Goal: Check status: Check status

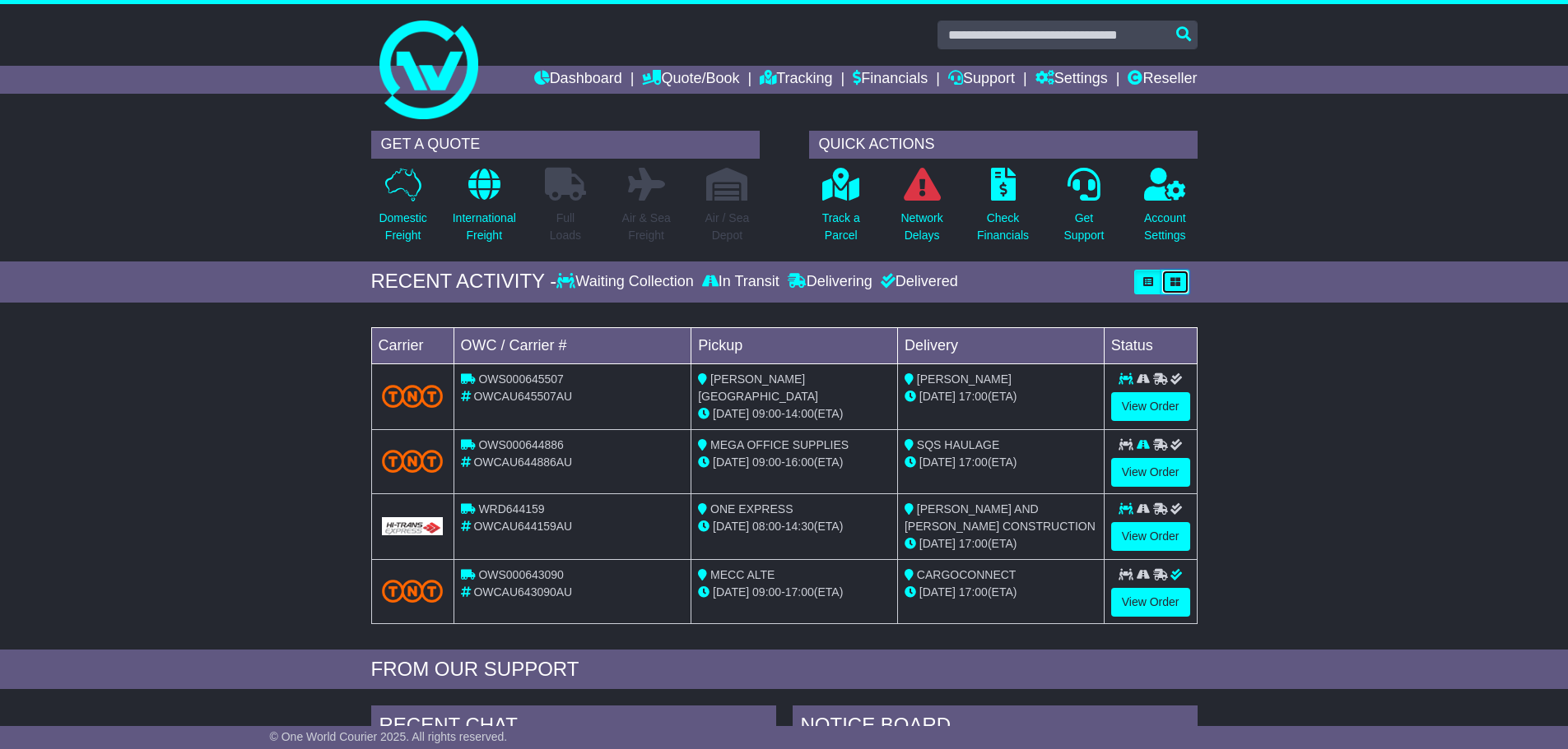
click at [1173, 279] on icon "button" at bounding box center [1176, 282] width 10 height 10
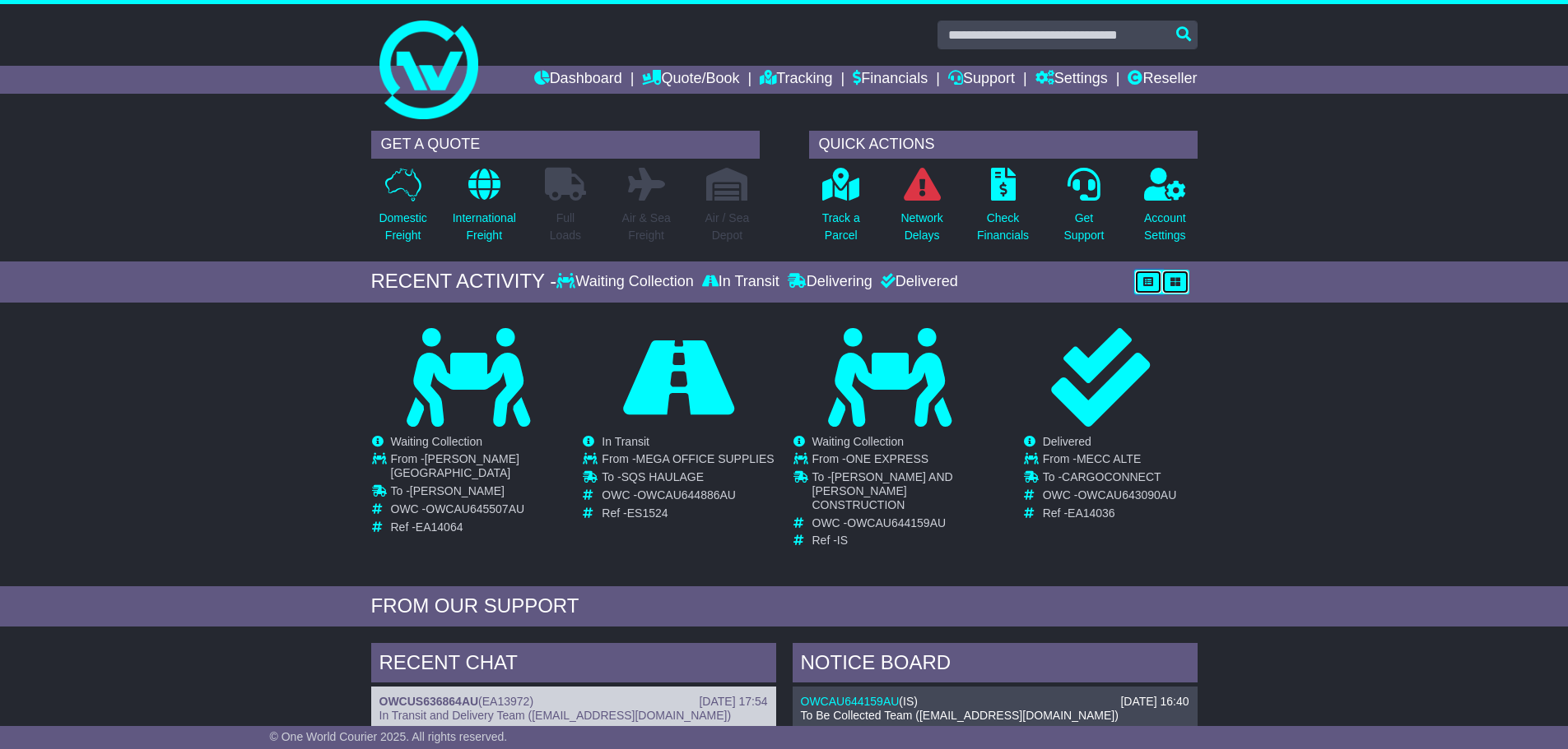
click at [1143, 274] on button "button" at bounding box center [1148, 282] width 28 height 25
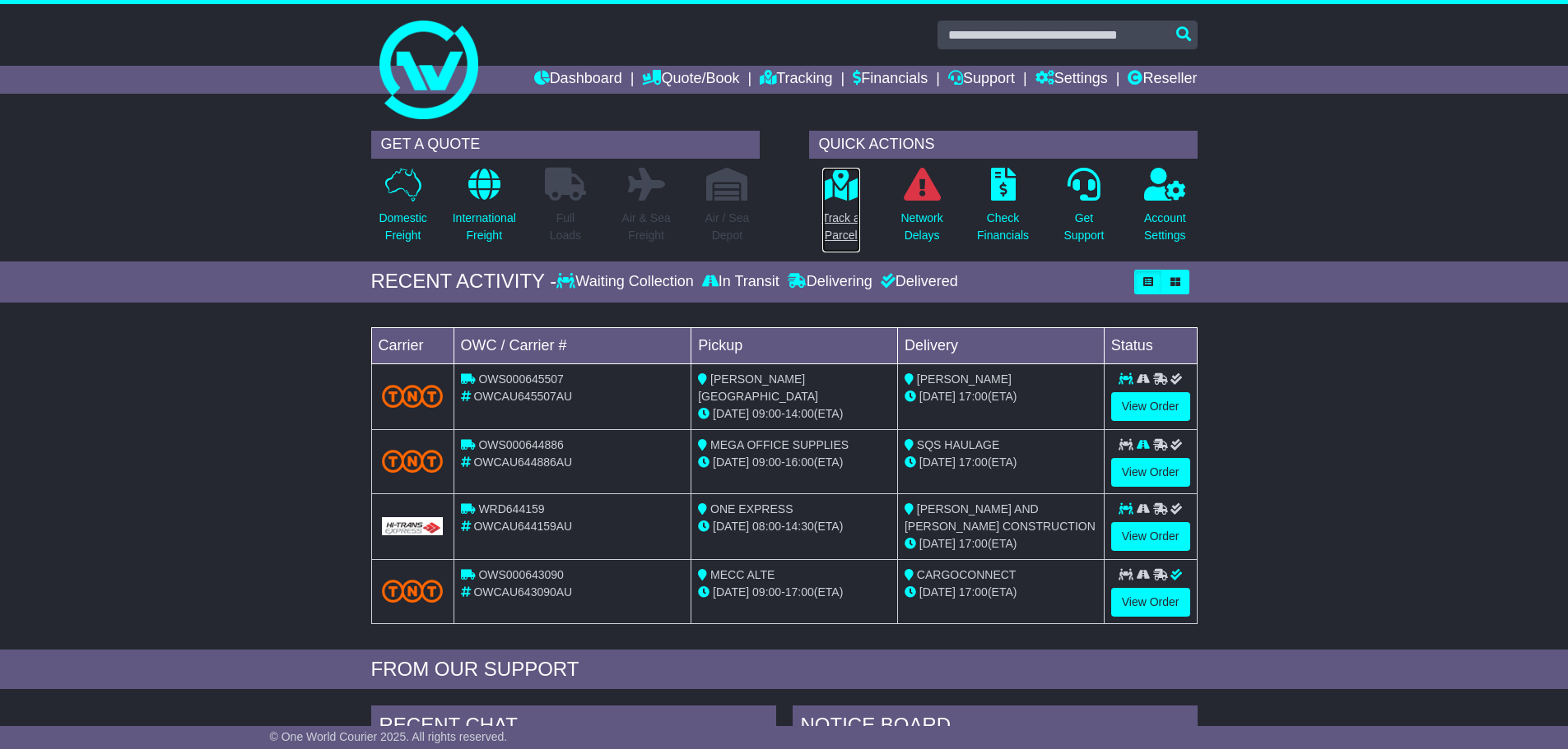
click at [826, 231] on p "Track a Parcel" at bounding box center [841, 227] width 38 height 35
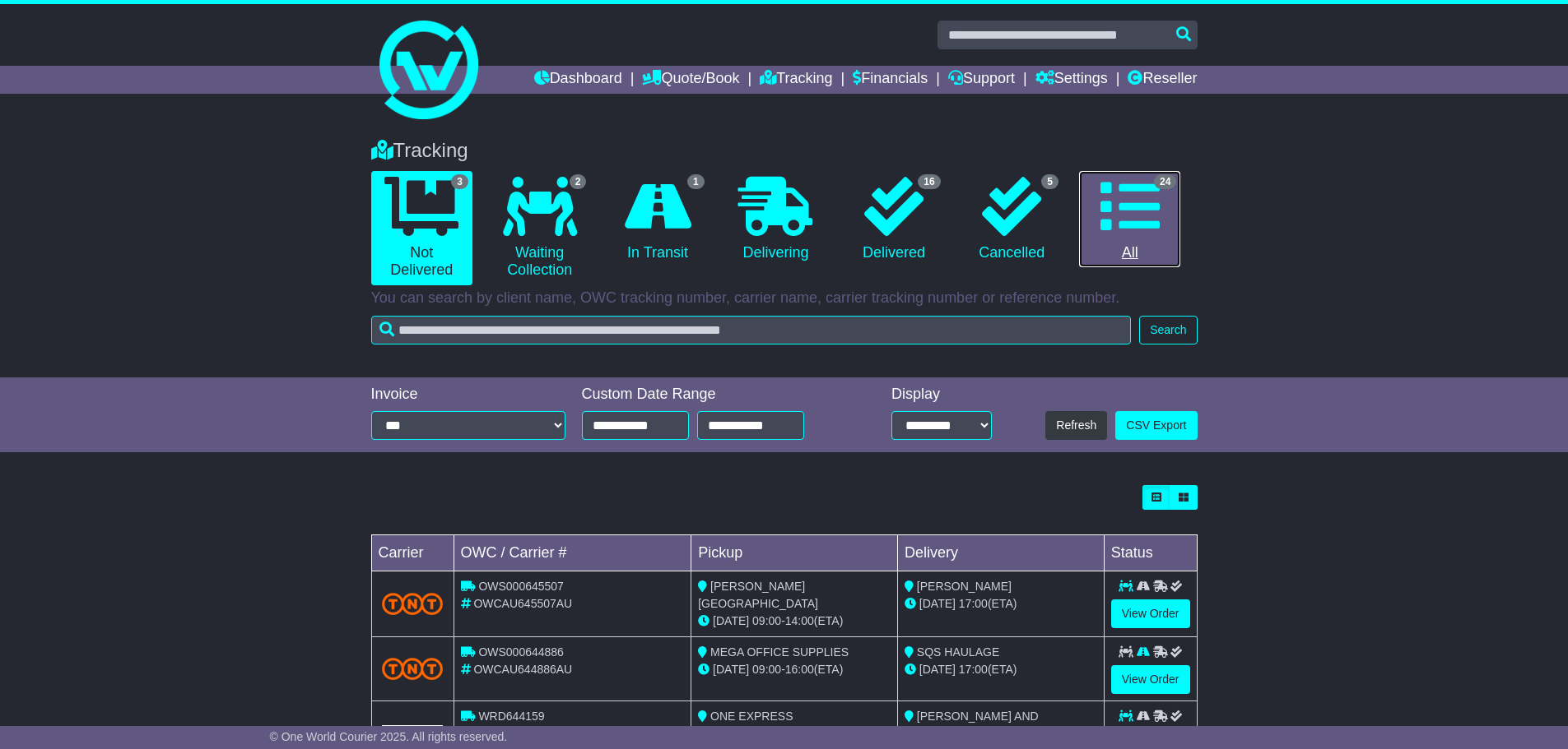
click at [1124, 260] on link "24 All" at bounding box center [1129, 220] width 101 height 97
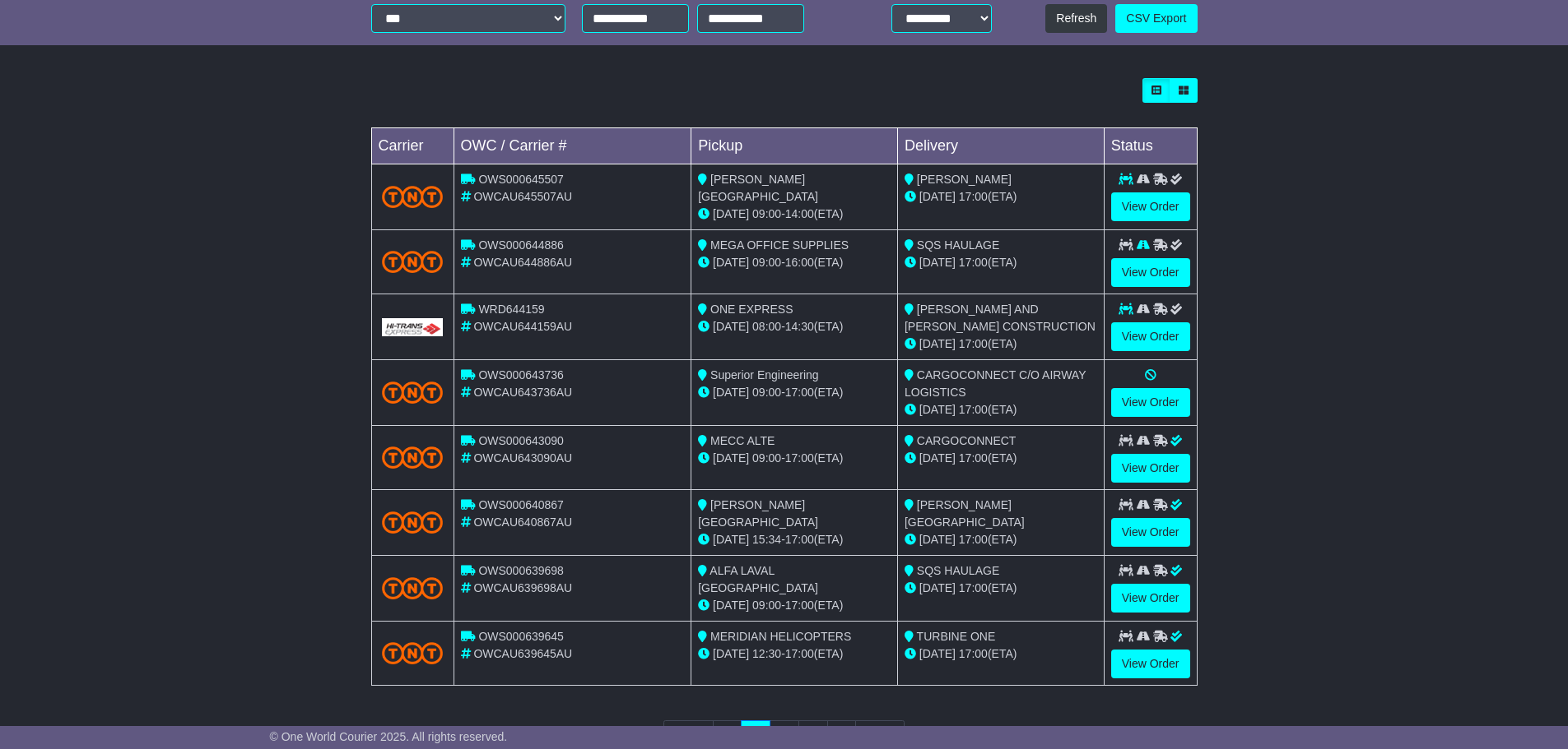
scroll to position [470, 0]
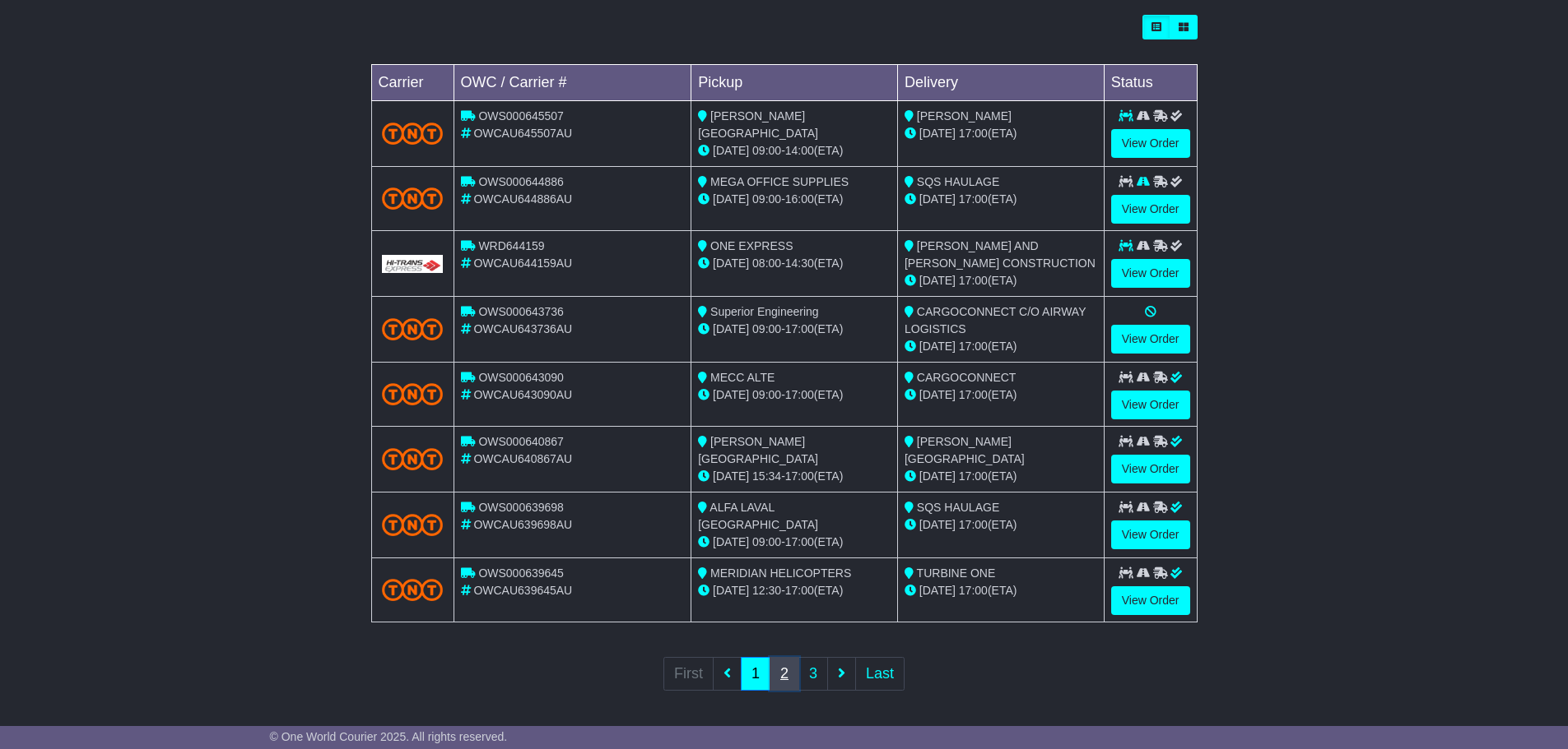
click at [791, 672] on link "2" at bounding box center [784, 674] width 30 height 34
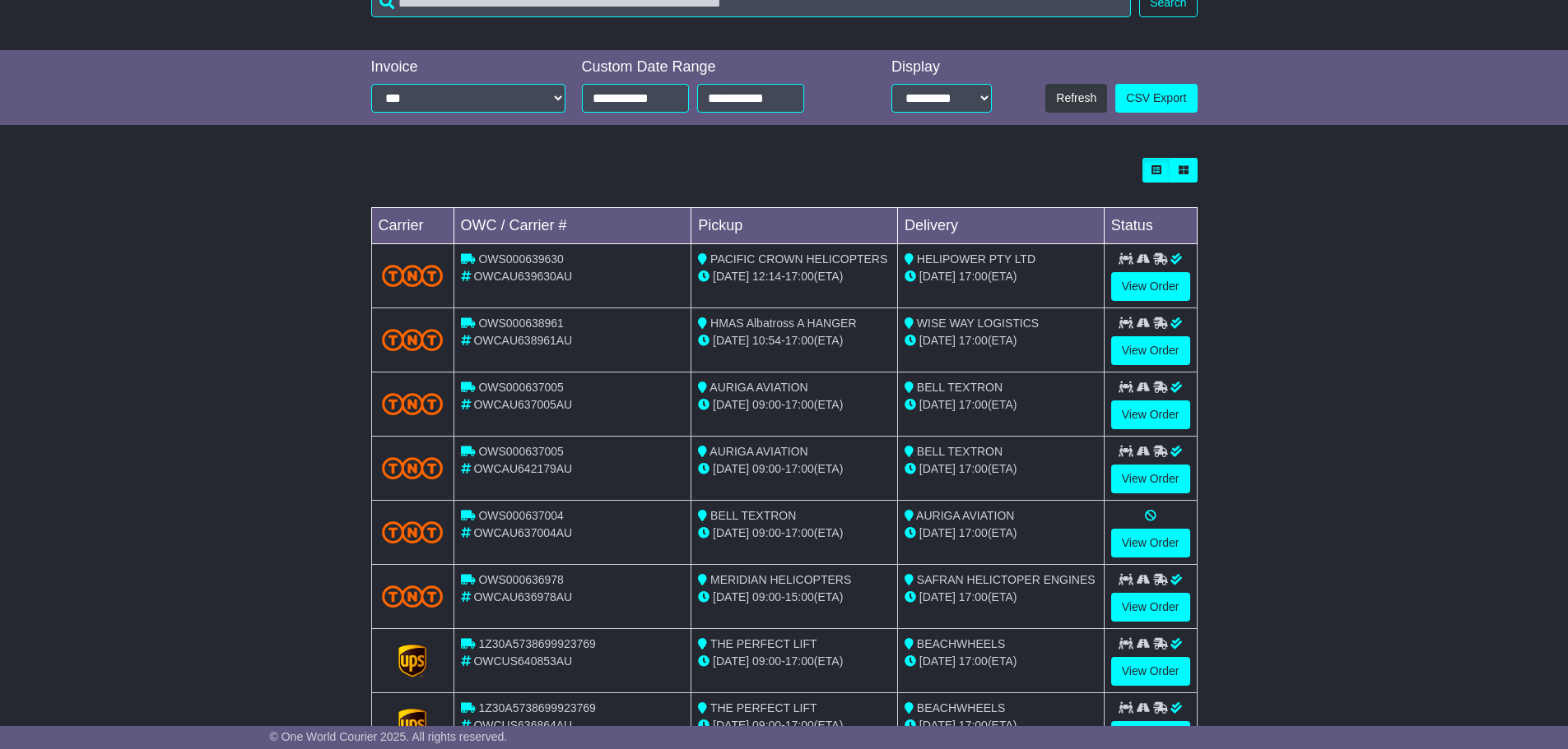
scroll to position [467, 0]
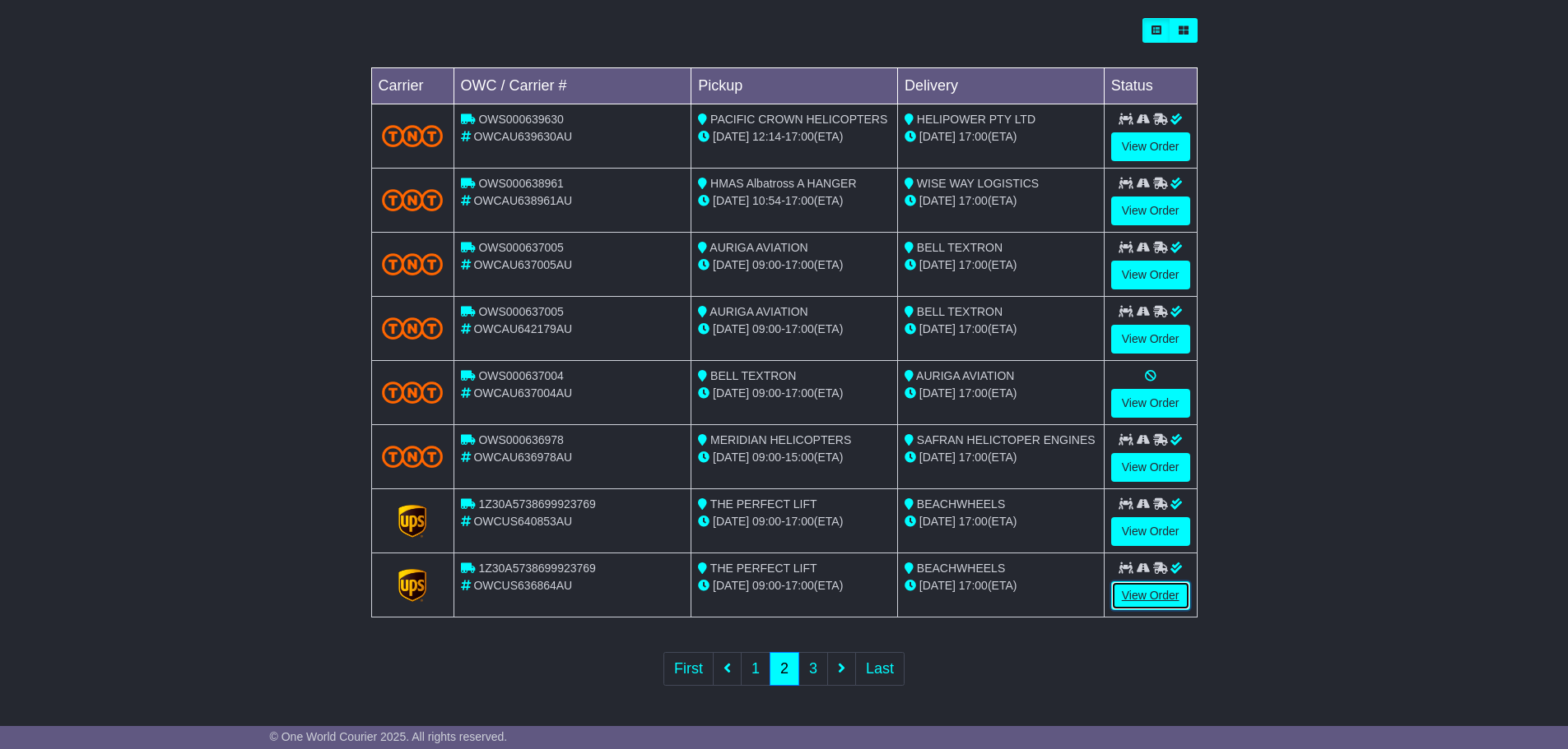
click at [1151, 592] on link "View Order" at bounding box center [1151, 596] width 79 height 29
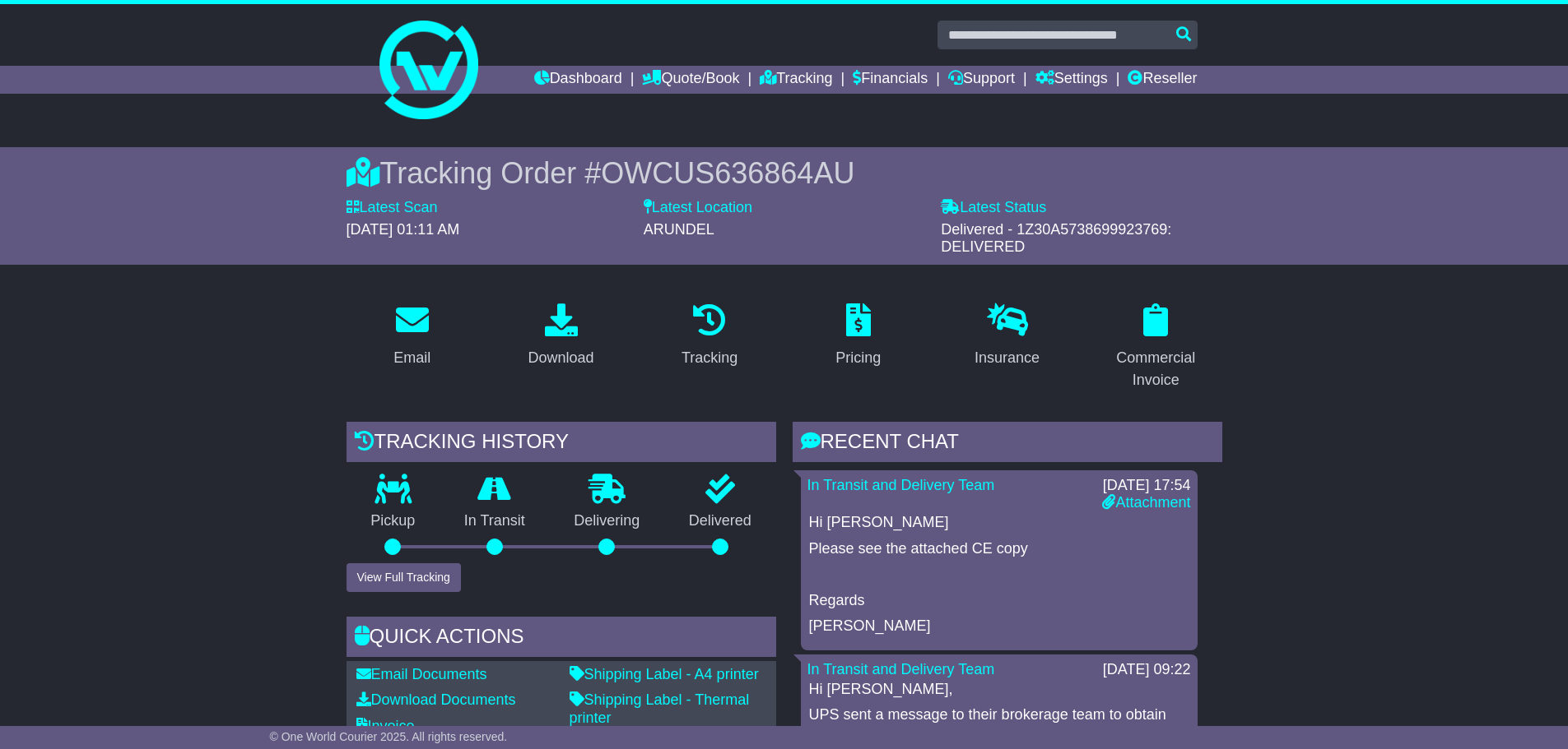
click at [1115, 513] on div "In Transit and Delivery Team 09 Sep 2025 17:54 Attachment Hi Joe Please see the…" at bounding box center [998, 560] width 397 height 180
click at [1124, 506] on link "Attachment" at bounding box center [1146, 503] width 88 height 16
